Goal: Task Accomplishment & Management: Manage account settings

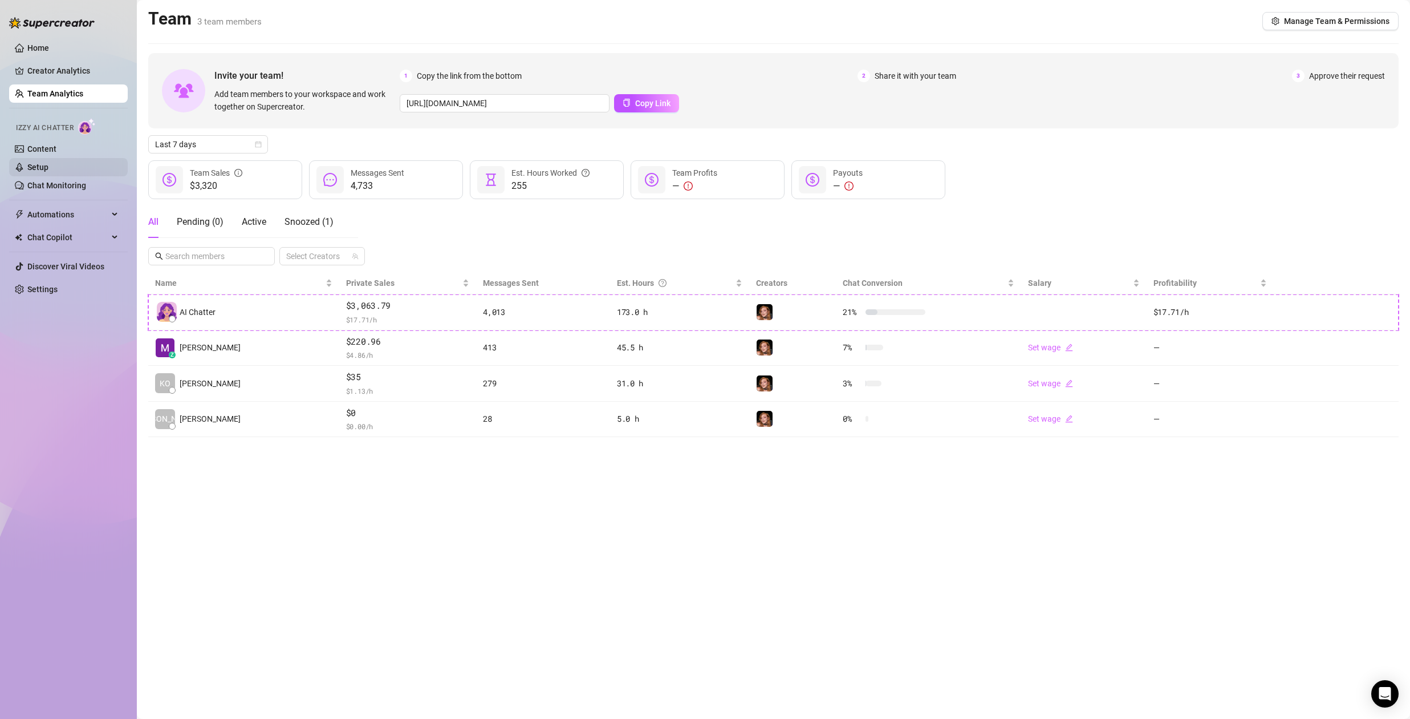
click at [44, 169] on link "Setup" at bounding box center [37, 167] width 21 height 9
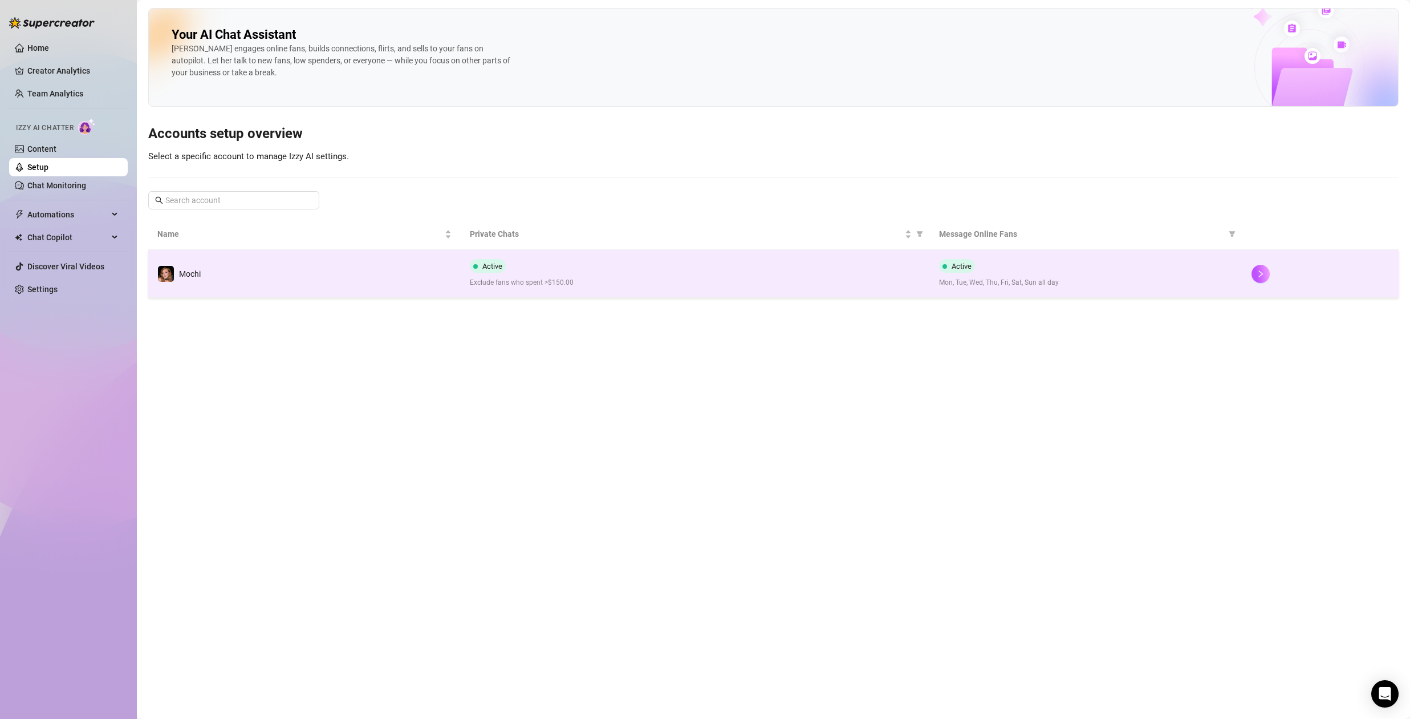
click at [678, 269] on div "Active Exclude fans who spent >$150.00" at bounding box center [695, 273] width 451 height 29
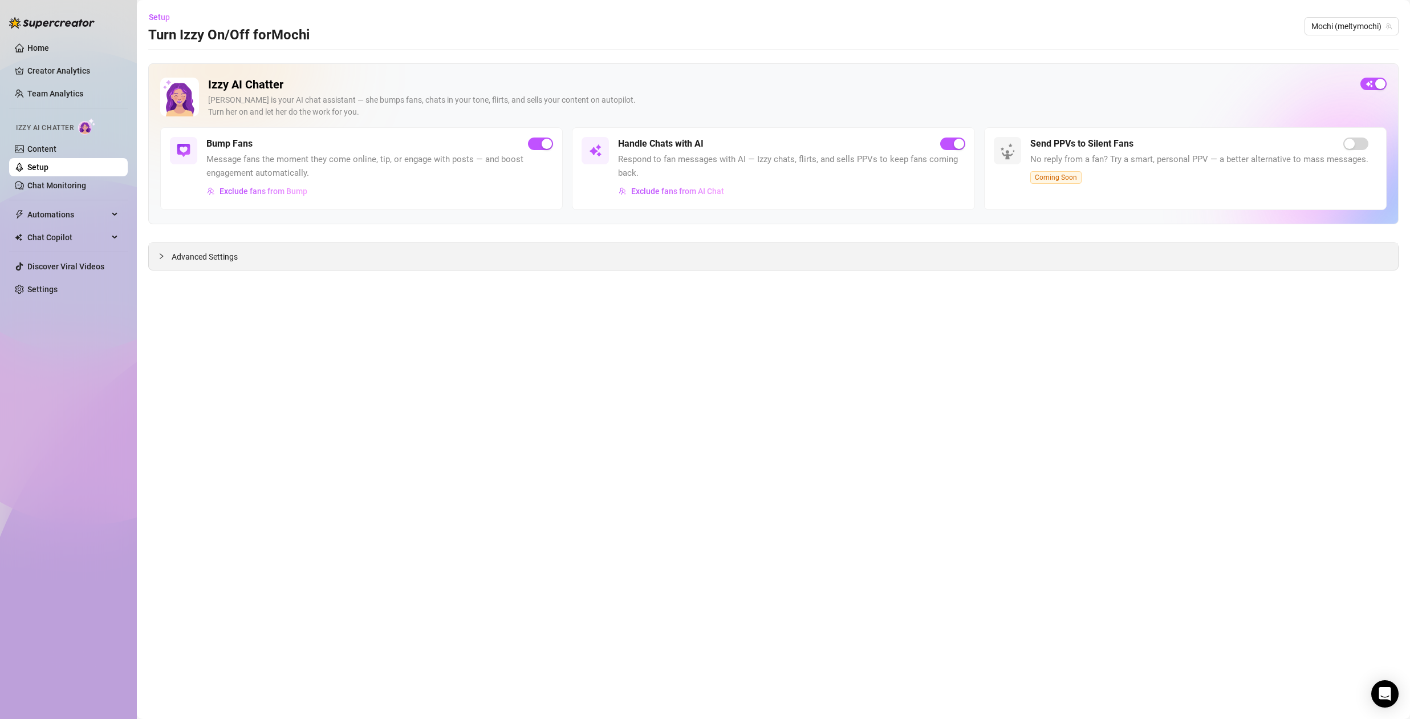
click at [685, 260] on div "Advanced Settings" at bounding box center [774, 256] width 1250 height 27
click at [181, 250] on span "Advanced Settings" at bounding box center [205, 256] width 66 height 13
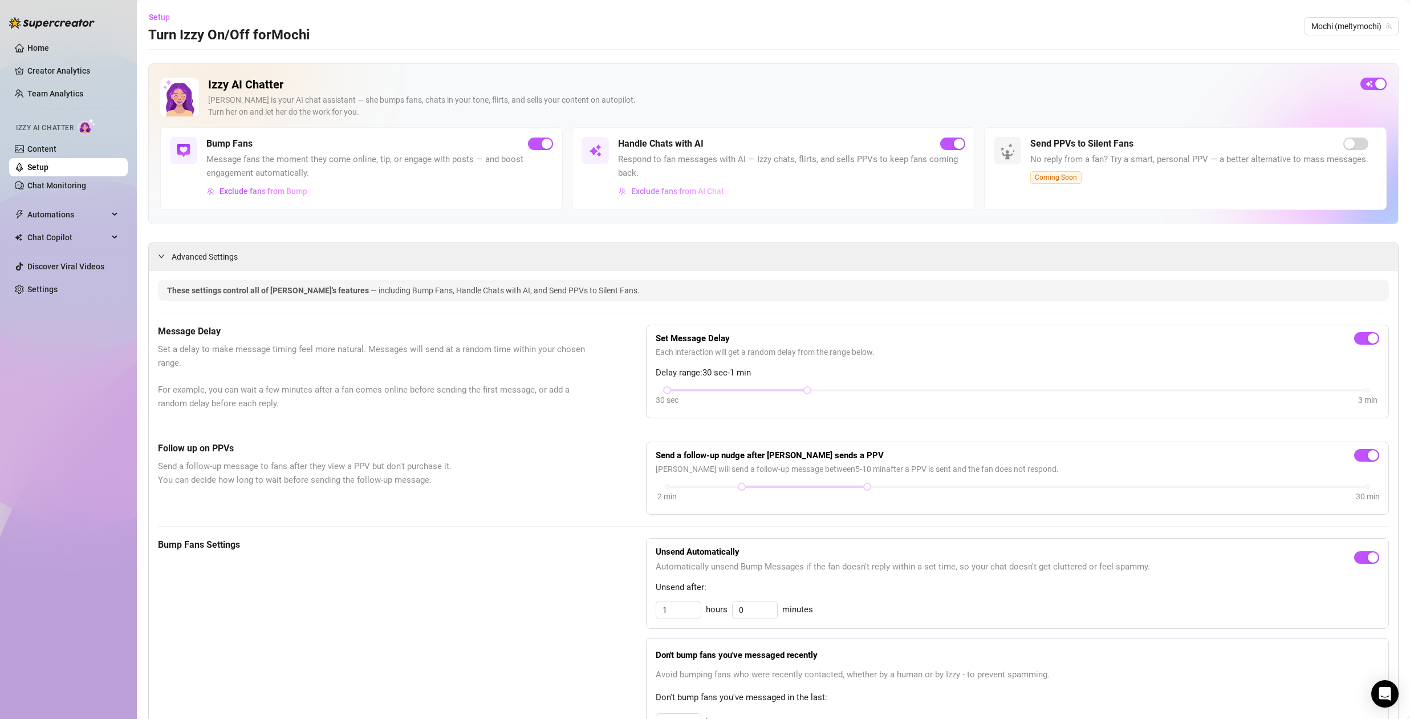
click at [688, 188] on span "Exclude fans from AI Chat" at bounding box center [677, 191] width 93 height 9
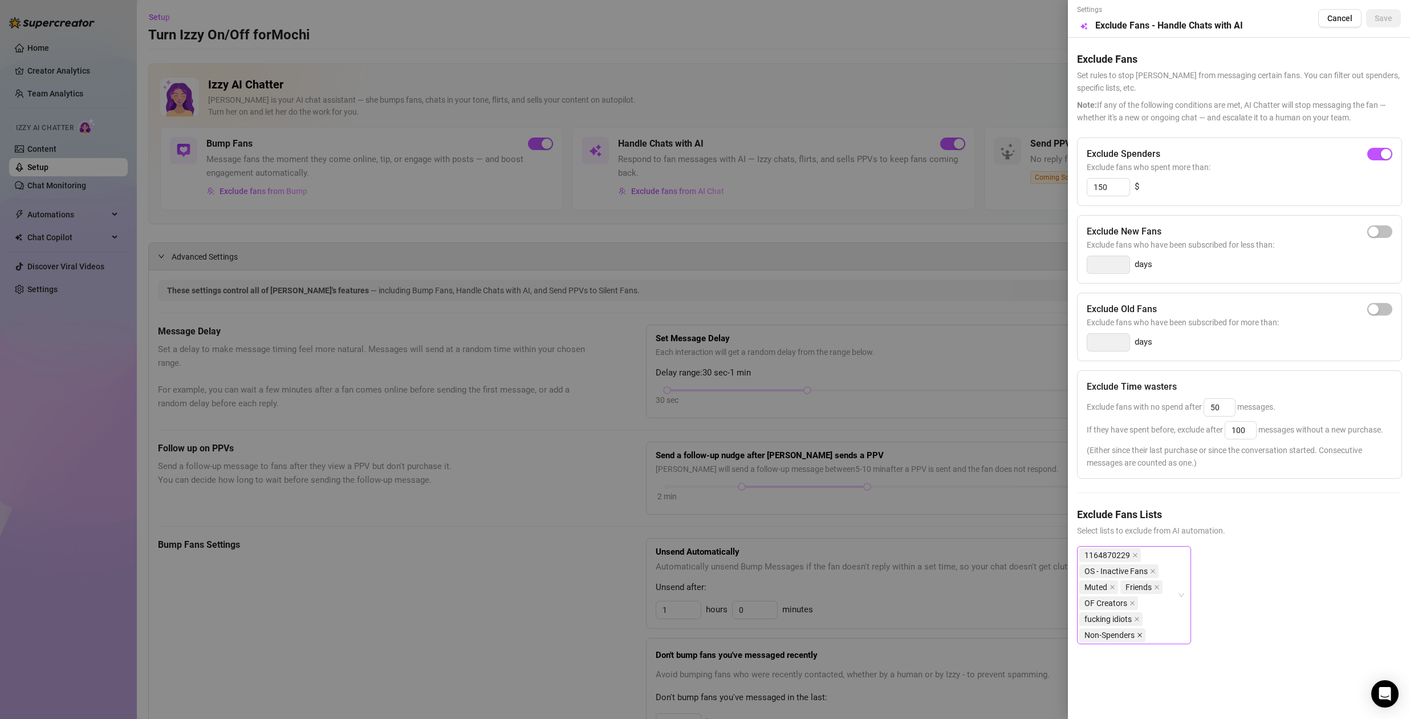
click at [1141, 635] on icon "close" at bounding box center [1140, 635] width 6 height 6
click at [1387, 9] on div "Settings Preview Exclude Fans - Handle Chats with AI Cancel Save" at bounding box center [1239, 19] width 324 height 28
click at [1387, 18] on span "Save" at bounding box center [1384, 18] width 18 height 9
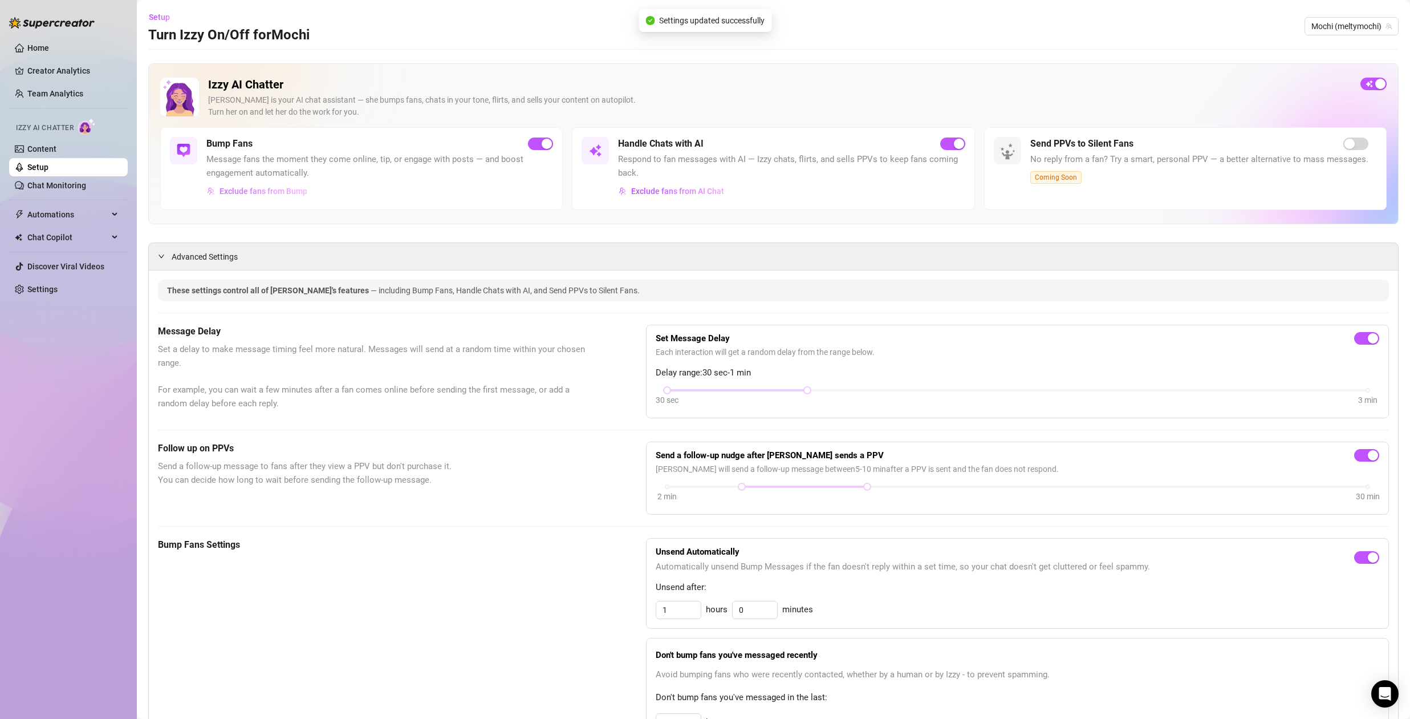
click at [254, 195] on span "Exclude fans from Bump" at bounding box center [264, 191] width 88 height 9
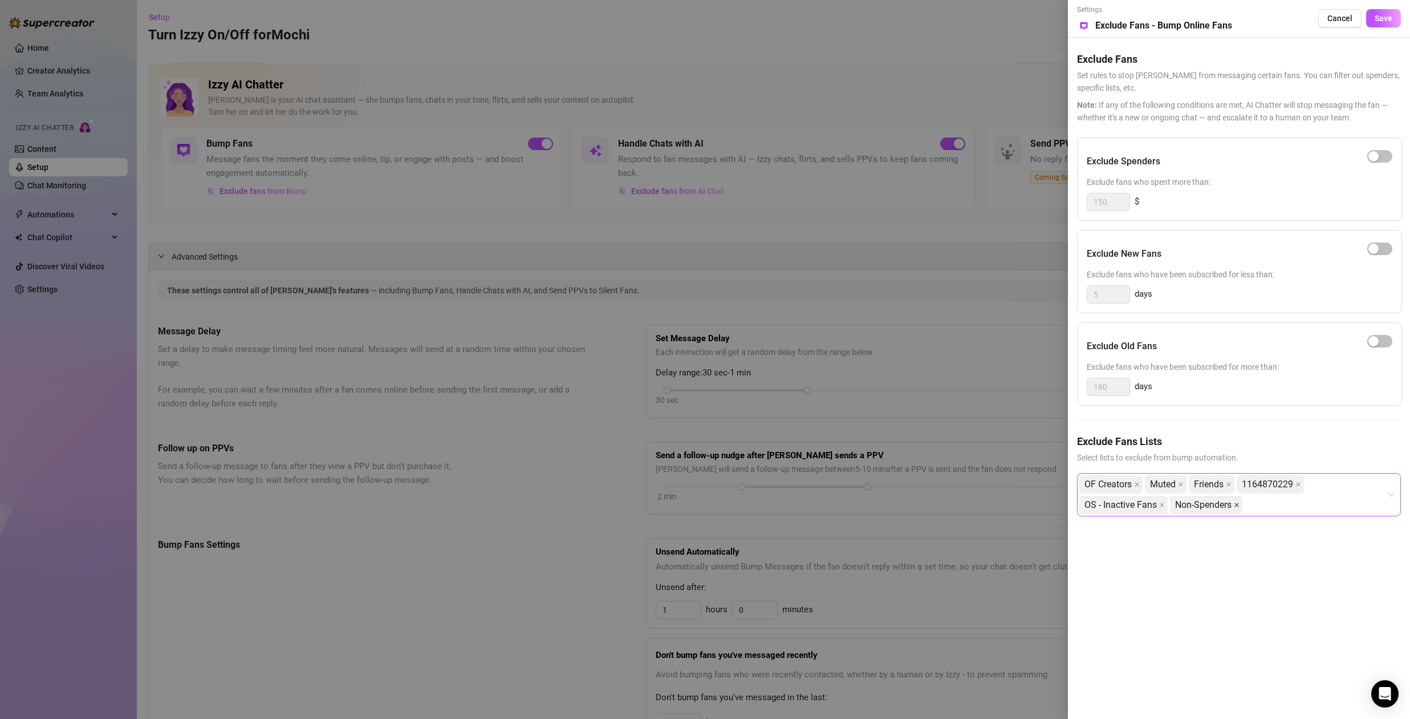
click at [1238, 504] on icon "close" at bounding box center [1237, 504] width 5 height 5
click at [1381, 21] on span "Save" at bounding box center [1384, 18] width 18 height 9
